Goal: Task Accomplishment & Management: Manage account settings

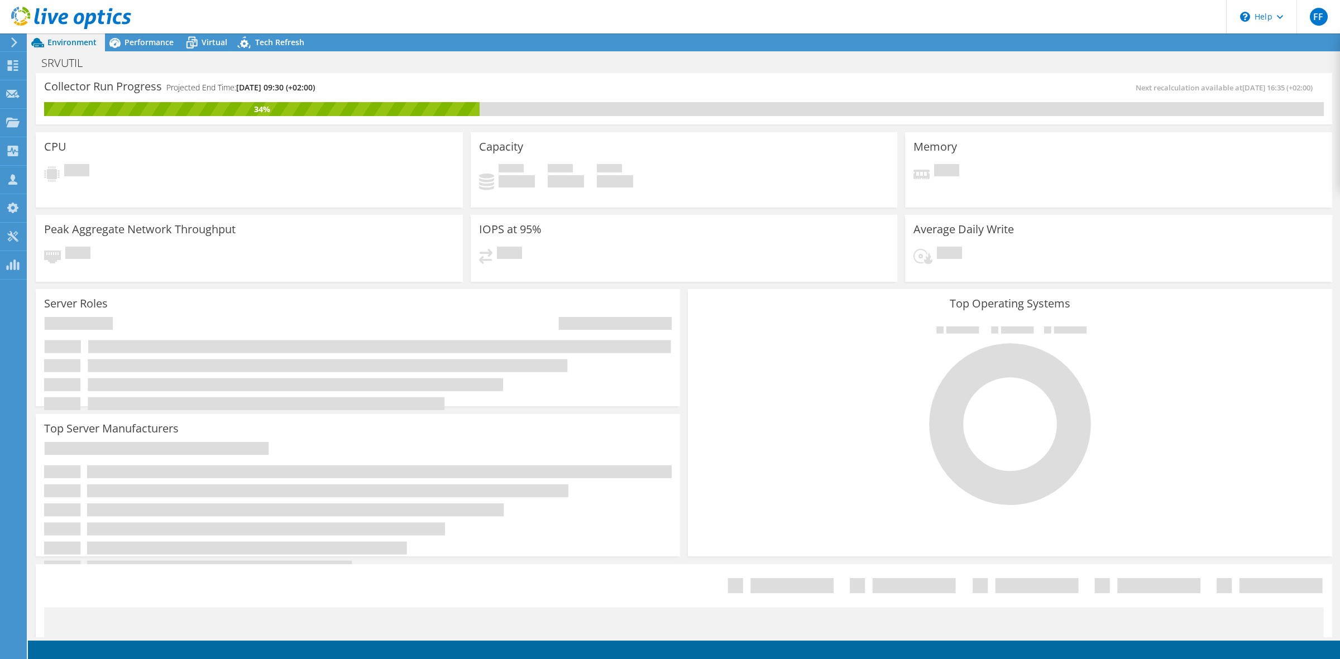
select select "Over Provisioning"
drag, startPoint x: 102, startPoint y: 13, endPoint x: 137, endPoint y: 2, distance: 36.9
click at [103, 13] on use at bounding box center [71, 18] width 120 height 22
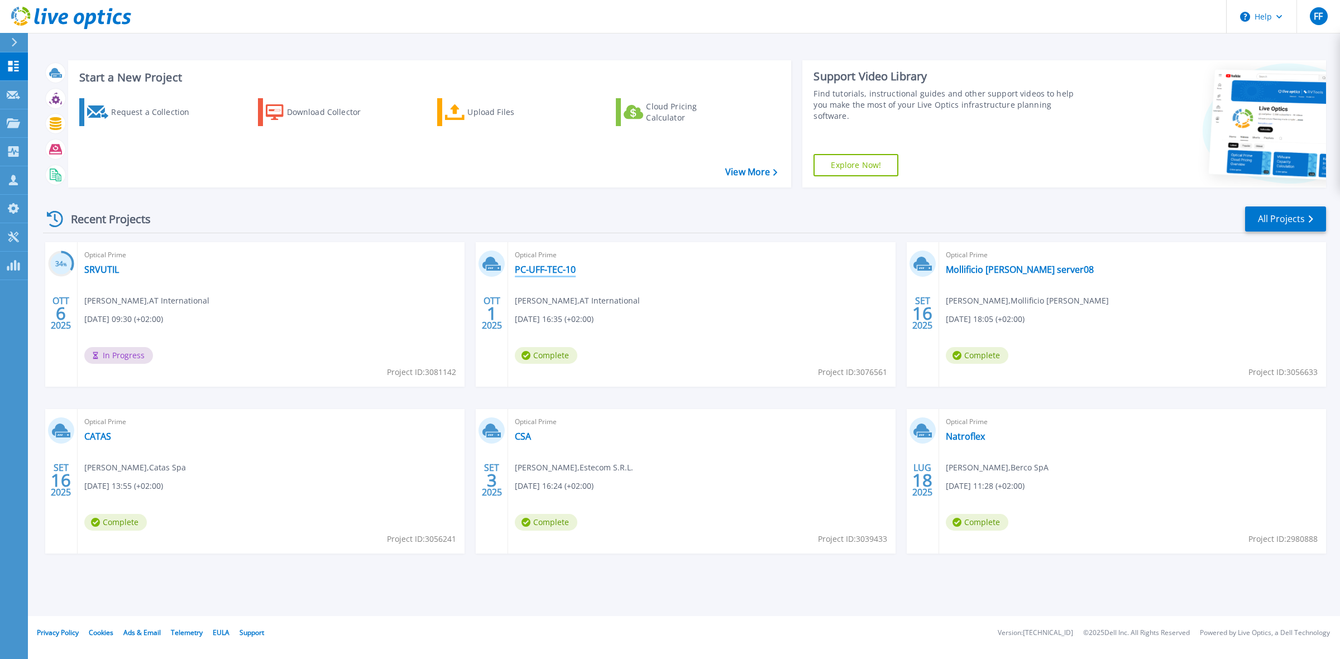
click at [548, 271] on link "PC-UFF-TEC-10" at bounding box center [545, 269] width 61 height 11
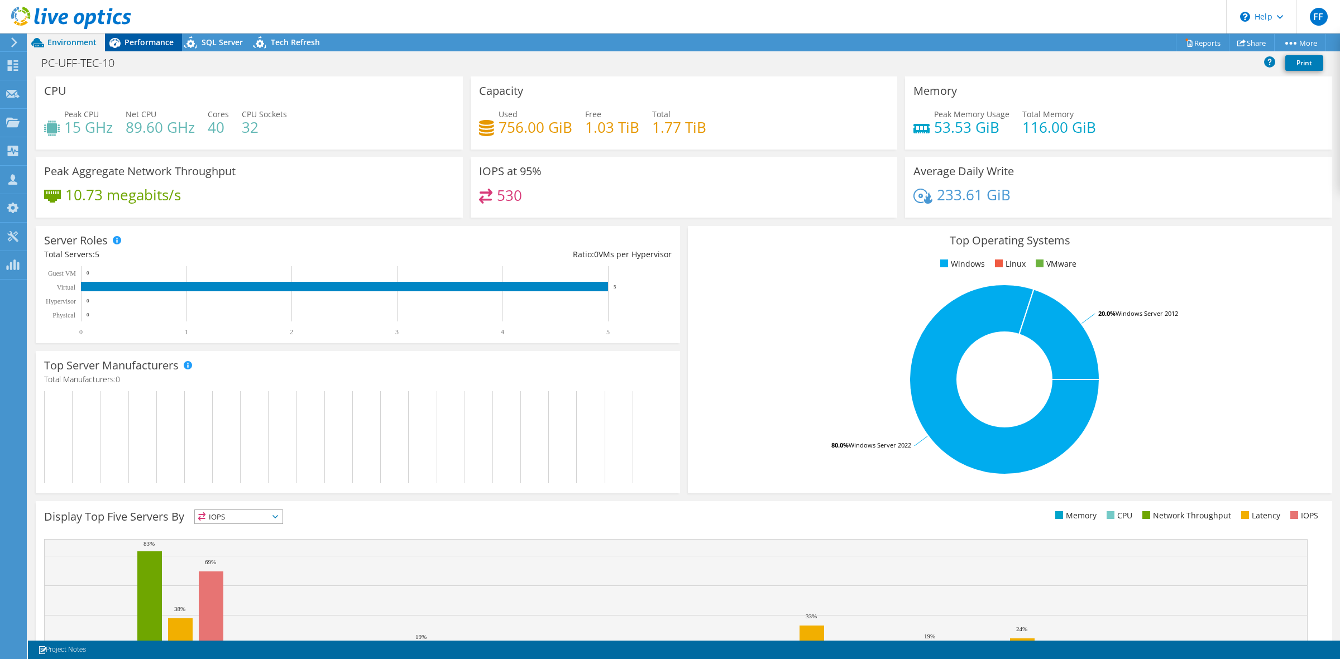
drag, startPoint x: 141, startPoint y: 40, endPoint x: 150, endPoint y: 42, distance: 8.5
click at [142, 40] on span "Performance" at bounding box center [149, 42] width 49 height 11
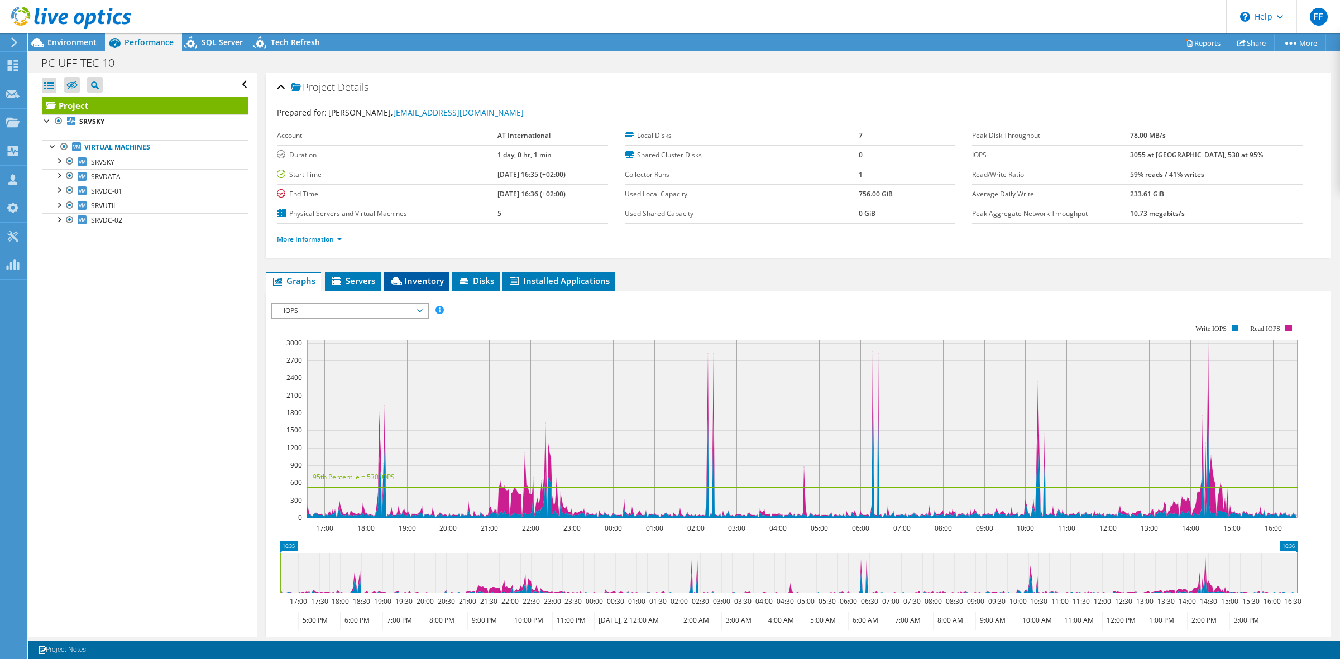
click at [405, 275] on li "Inventory" at bounding box center [417, 281] width 66 height 19
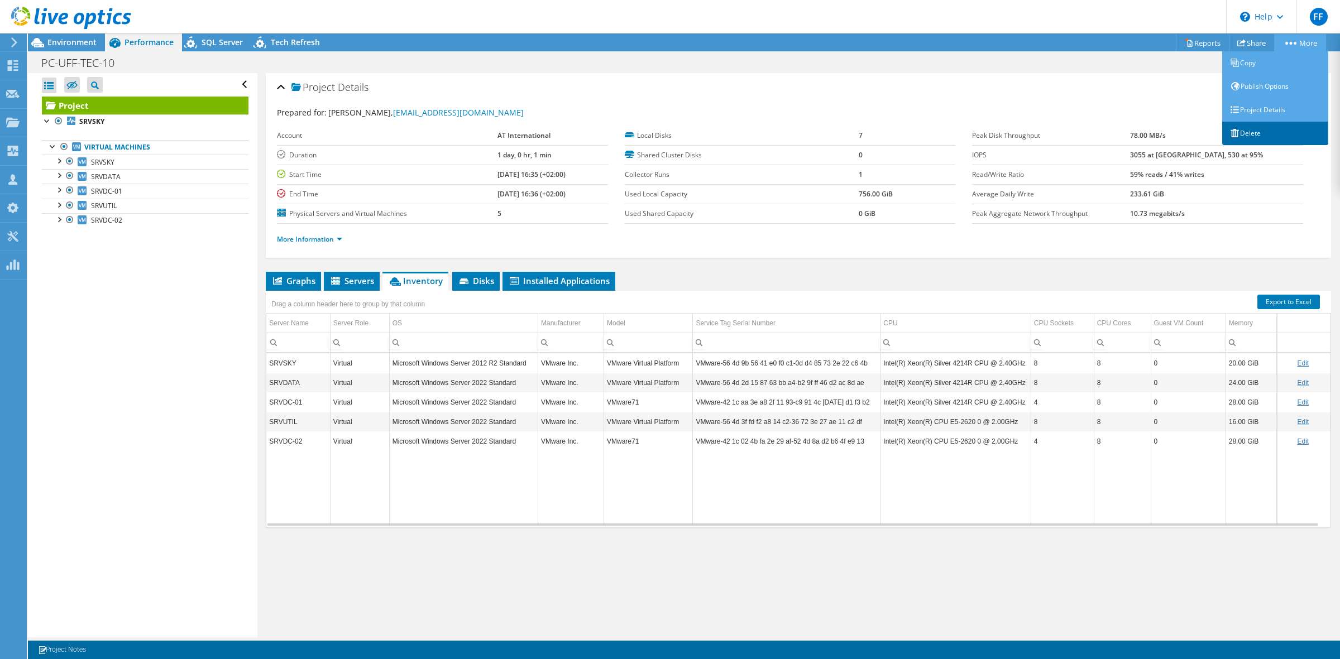
click at [1252, 132] on link "Delete" at bounding box center [1275, 133] width 106 height 23
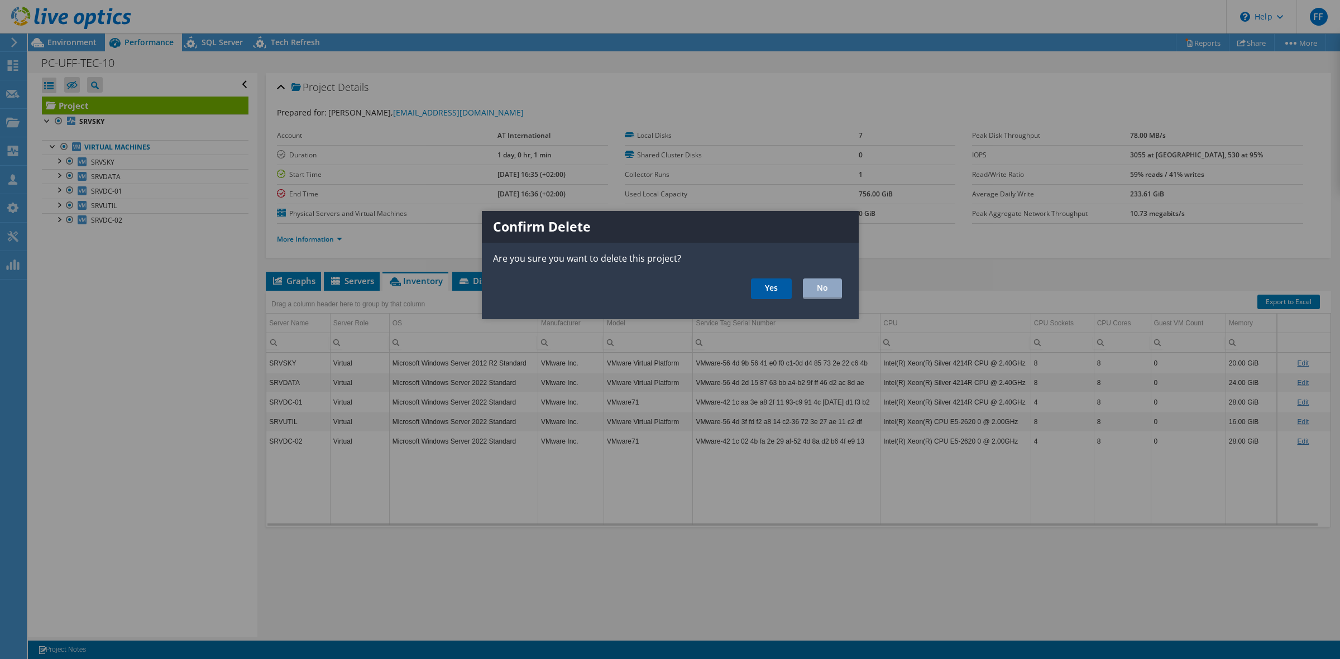
click at [766, 293] on link "Yes" at bounding box center [771, 289] width 41 height 21
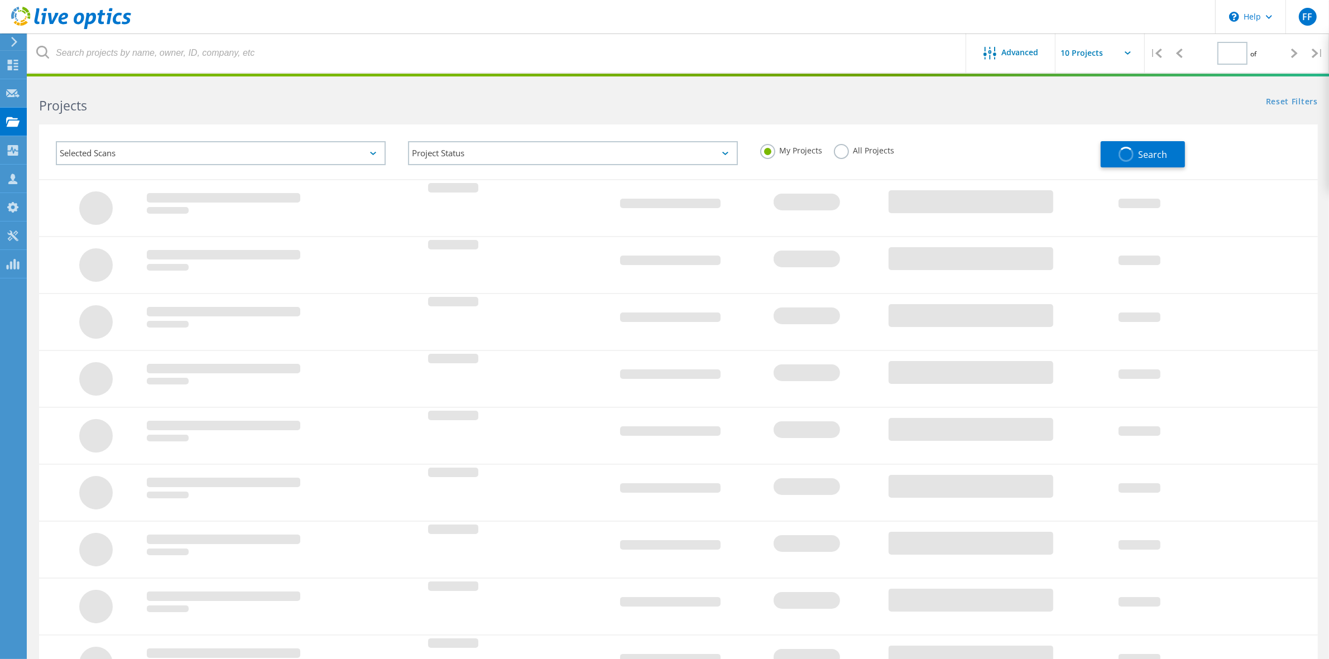
type input "1"
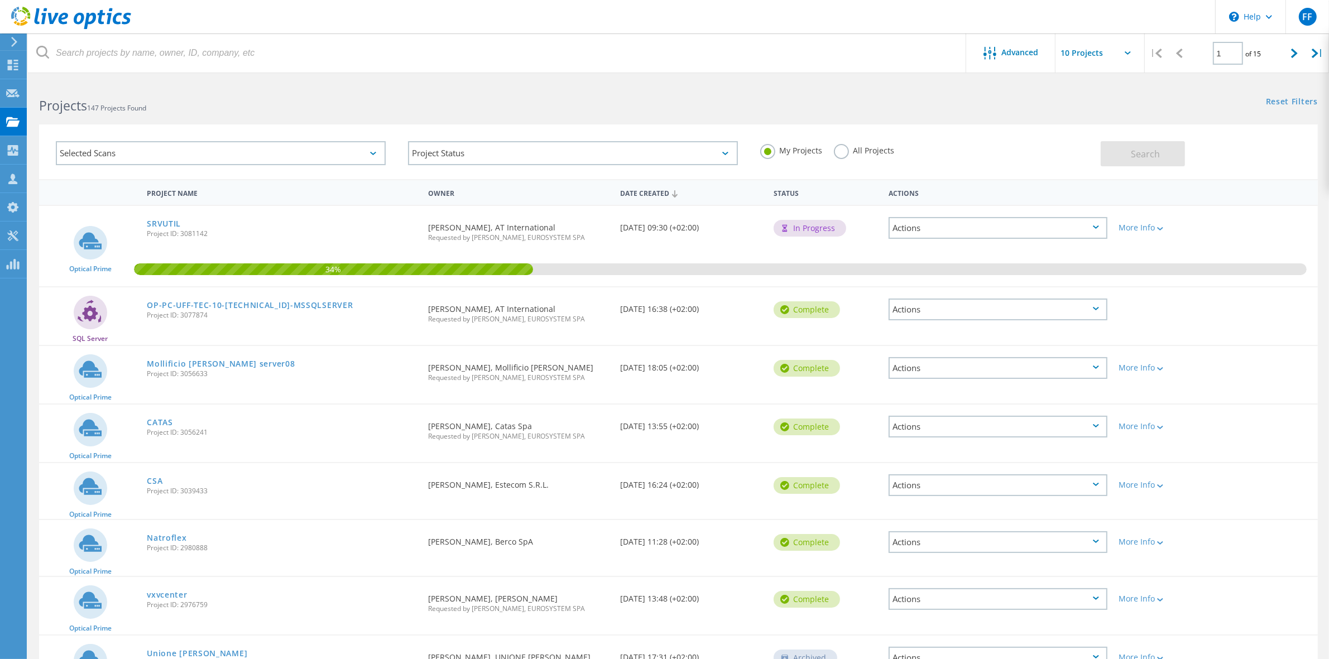
click at [70, 22] on icon at bounding box center [71, 18] width 120 height 23
